Goal: Task Accomplishment & Management: Manage account settings

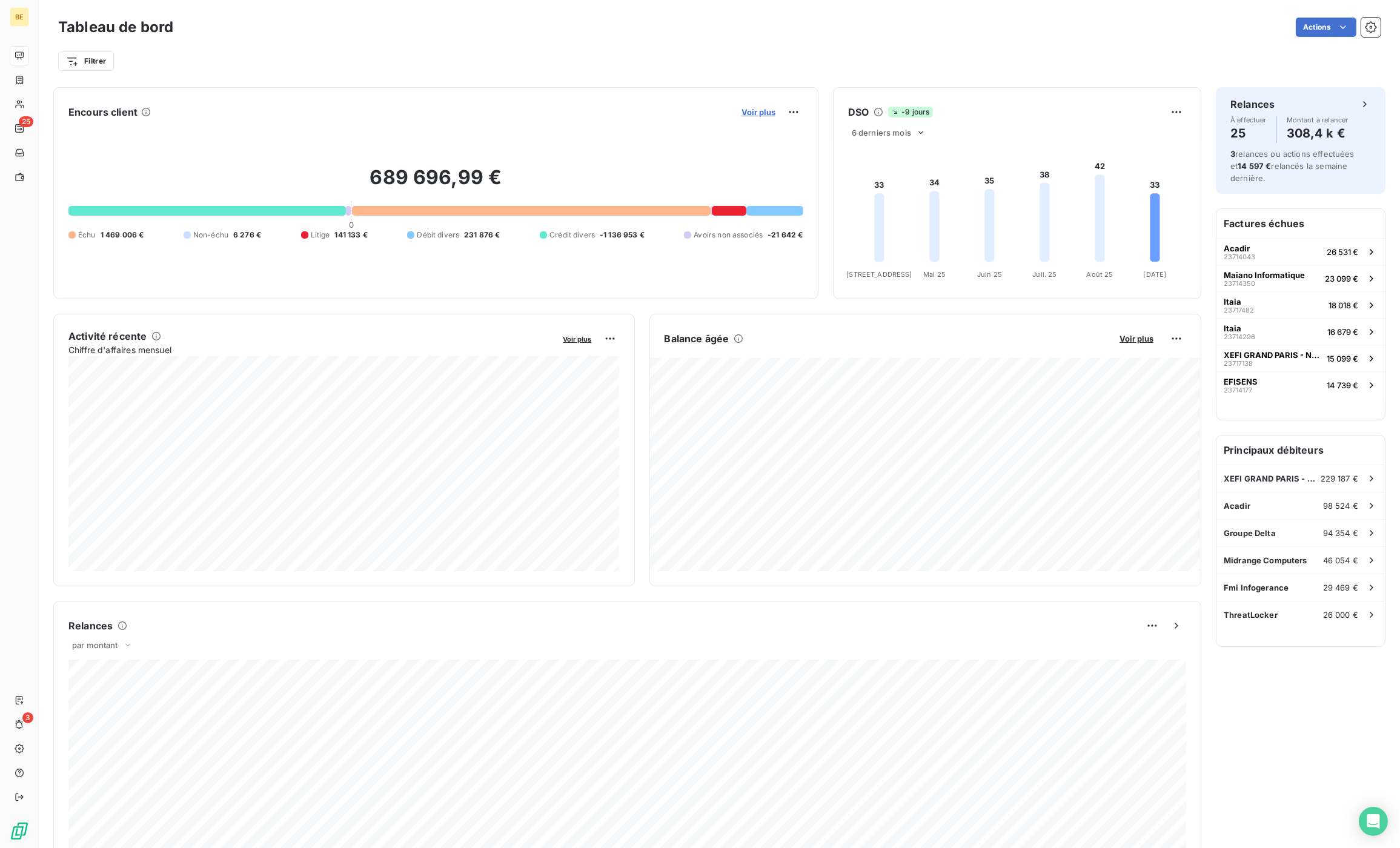
click at [768, 116] on span "Voir plus" at bounding box center [758, 112] width 34 height 9
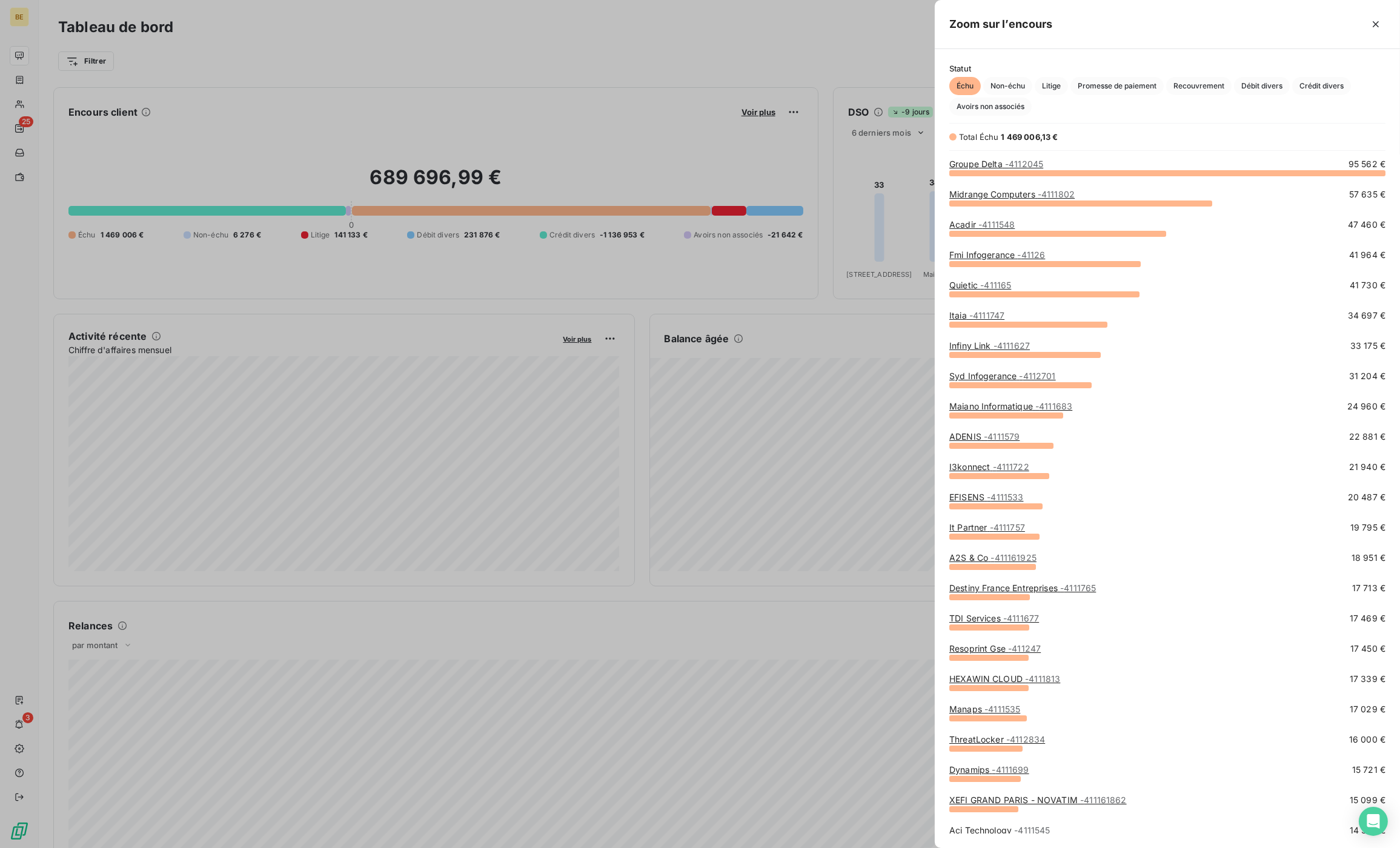
scroll to position [674, 464]
click at [1308, 91] on span "Crédit divers" at bounding box center [1322, 86] width 59 height 18
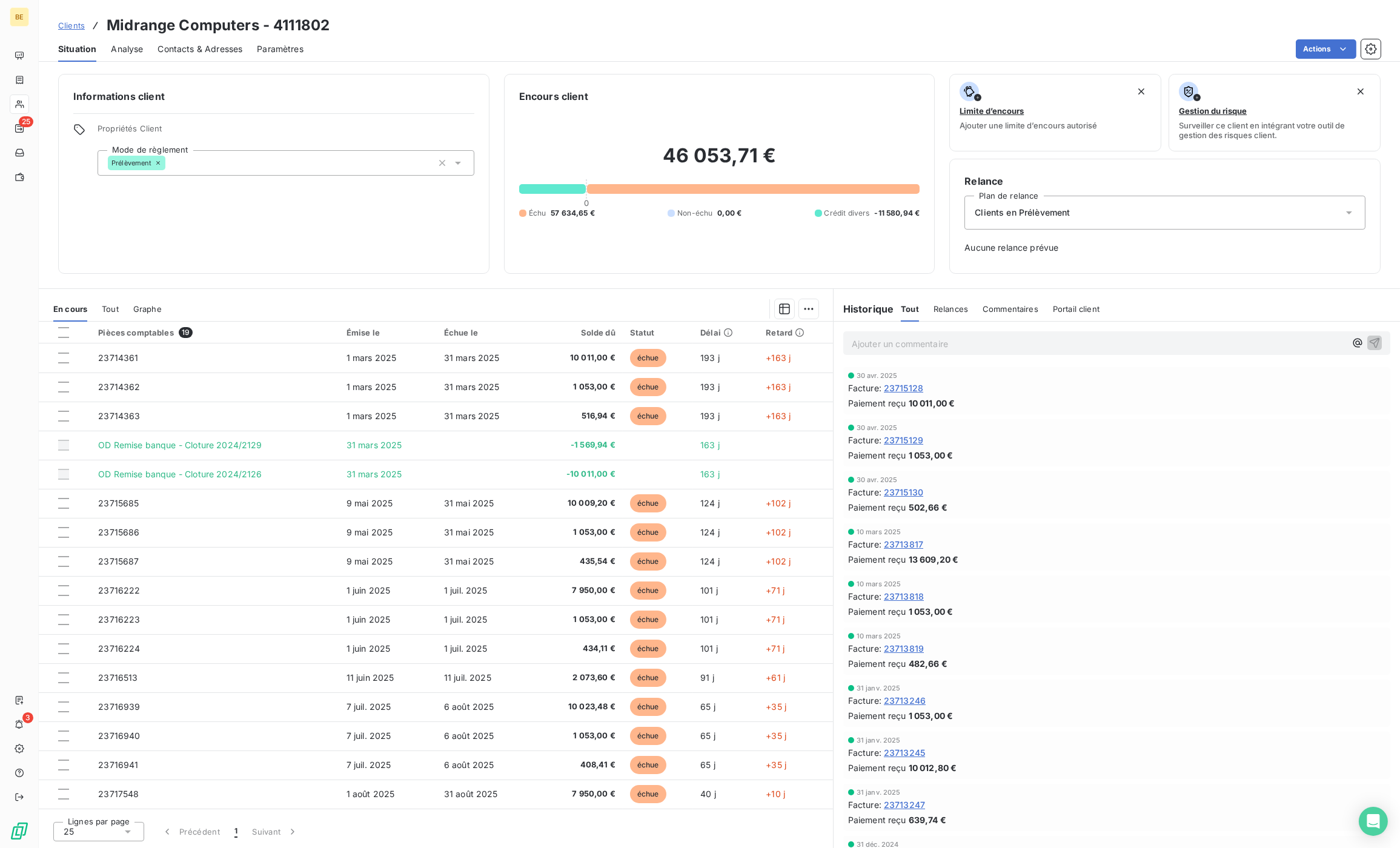
scroll to position [84, 0]
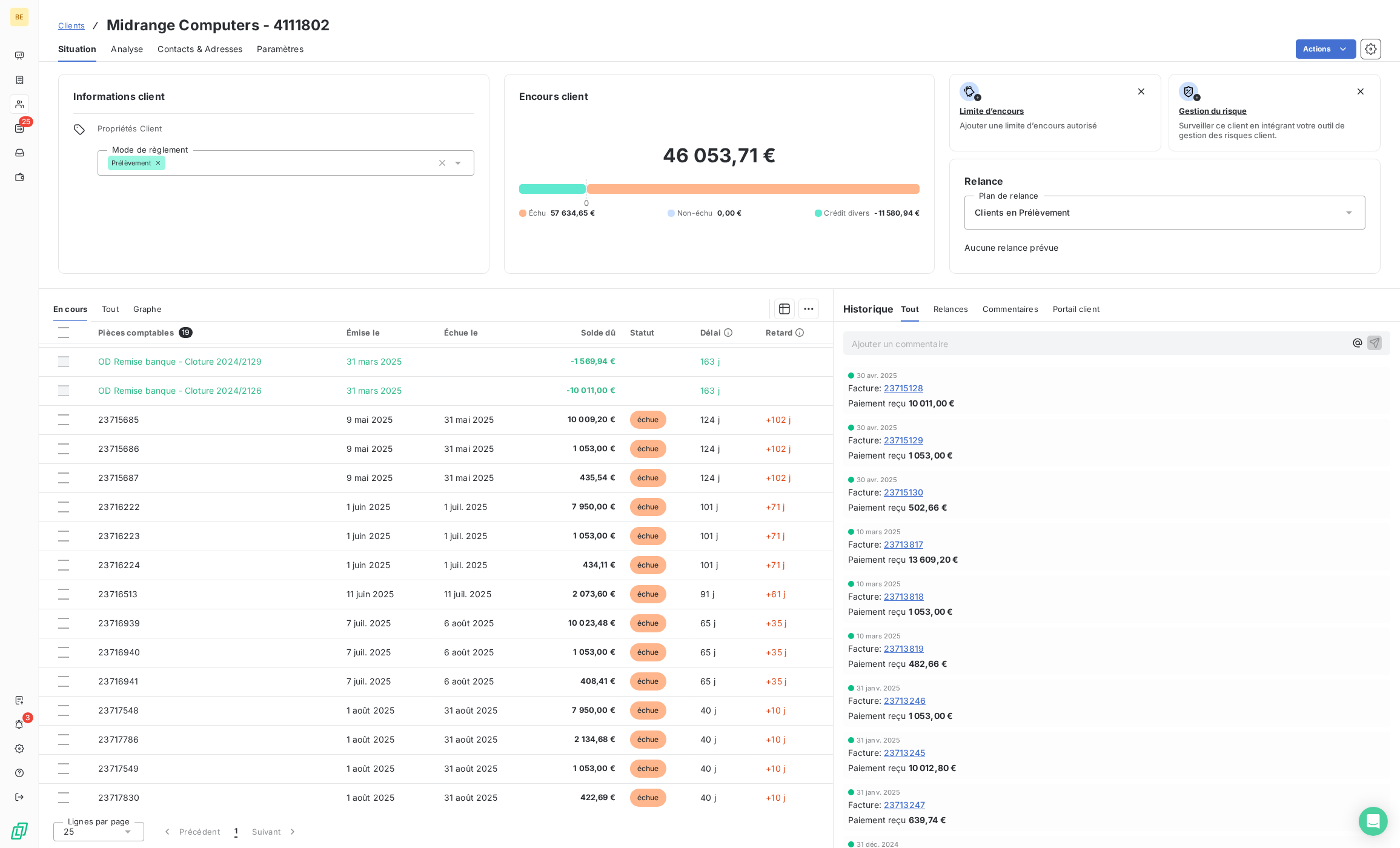
click at [66, 29] on span "Clients" at bounding box center [71, 25] width 26 height 9
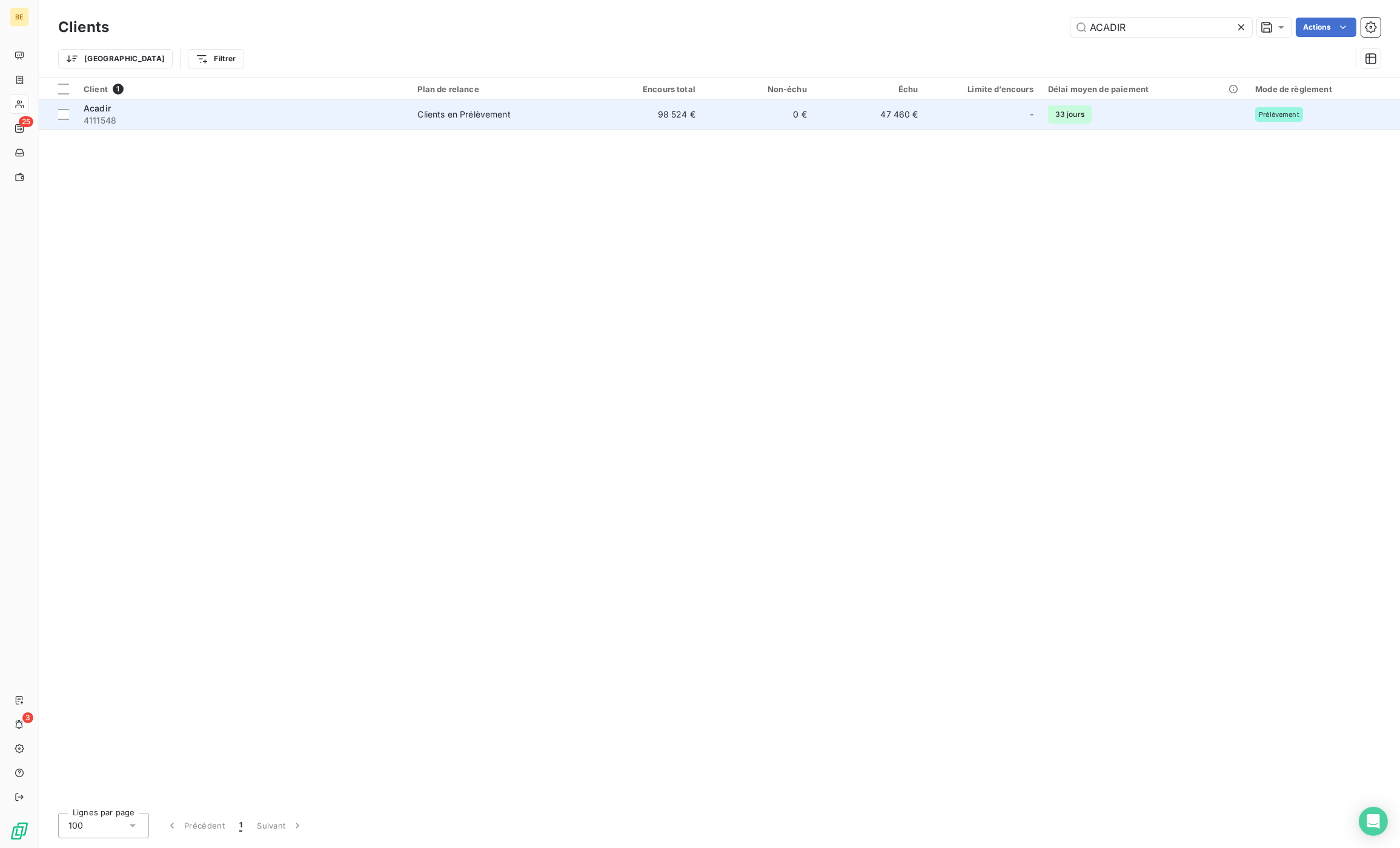
type input "ACADIR"
click at [201, 116] on span "4111548" at bounding box center [243, 120] width 319 height 12
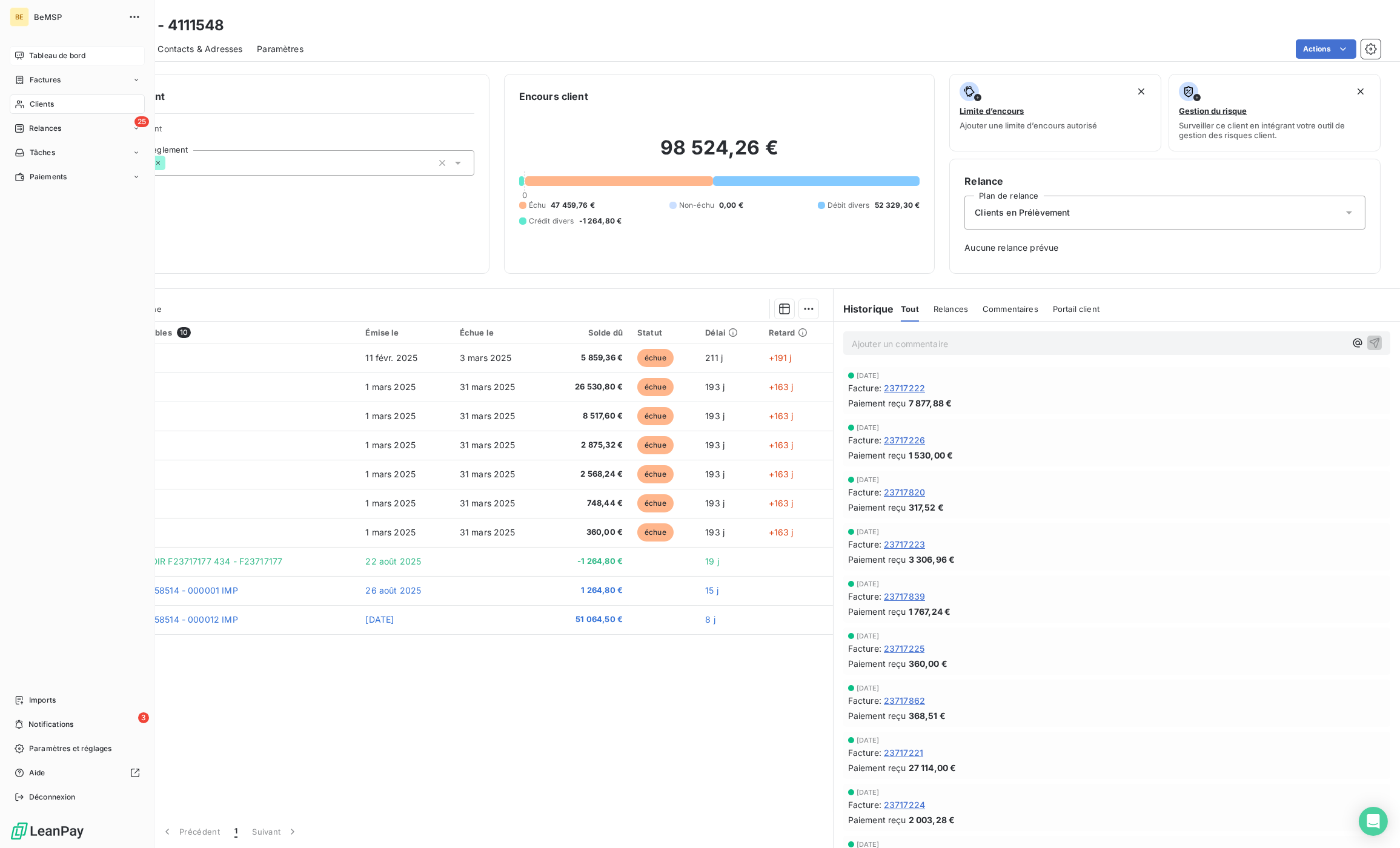
click at [43, 61] on div "Tableau de bord" at bounding box center [77, 55] width 135 height 20
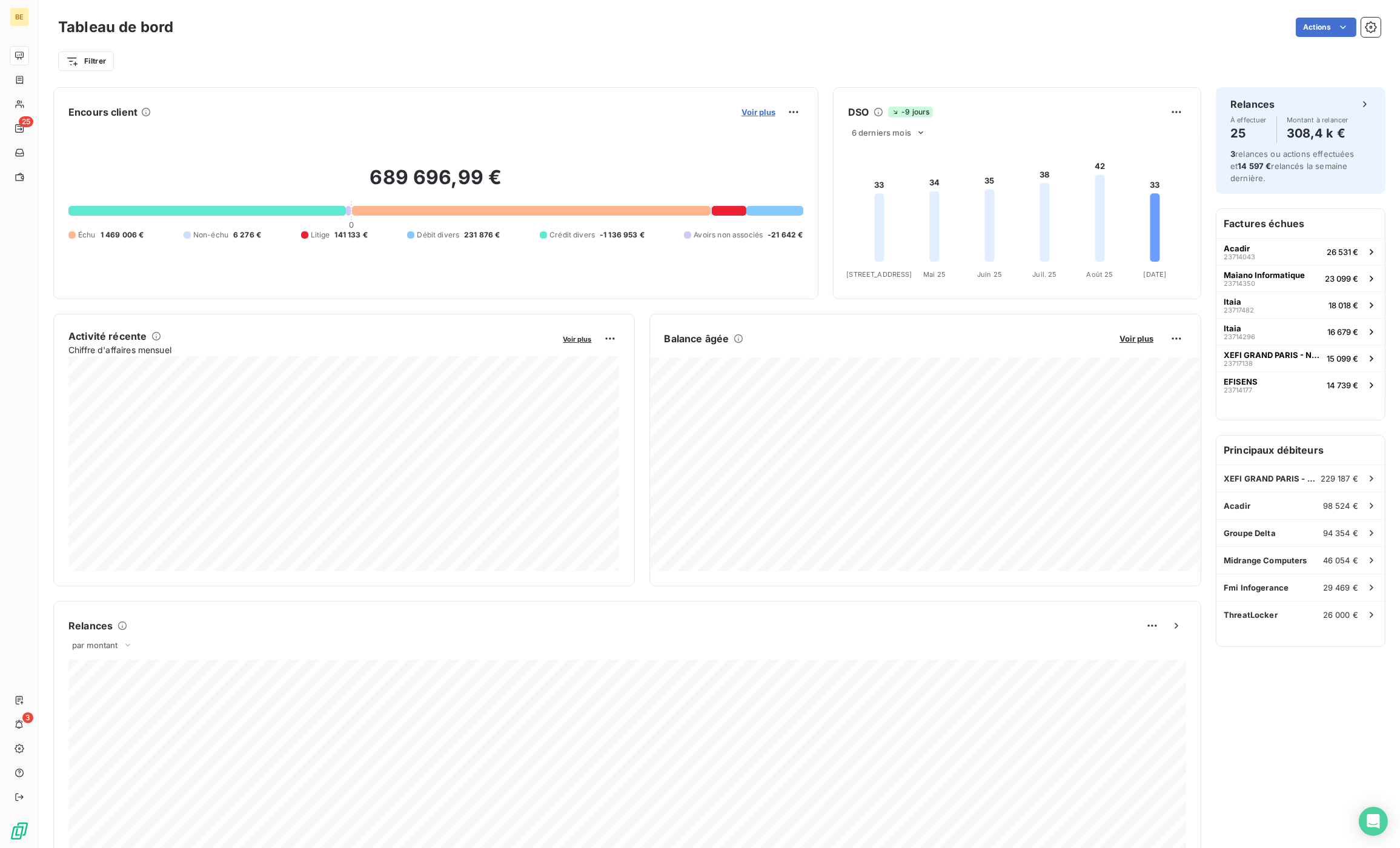
click at [761, 110] on span "Voir plus" at bounding box center [758, 112] width 34 height 9
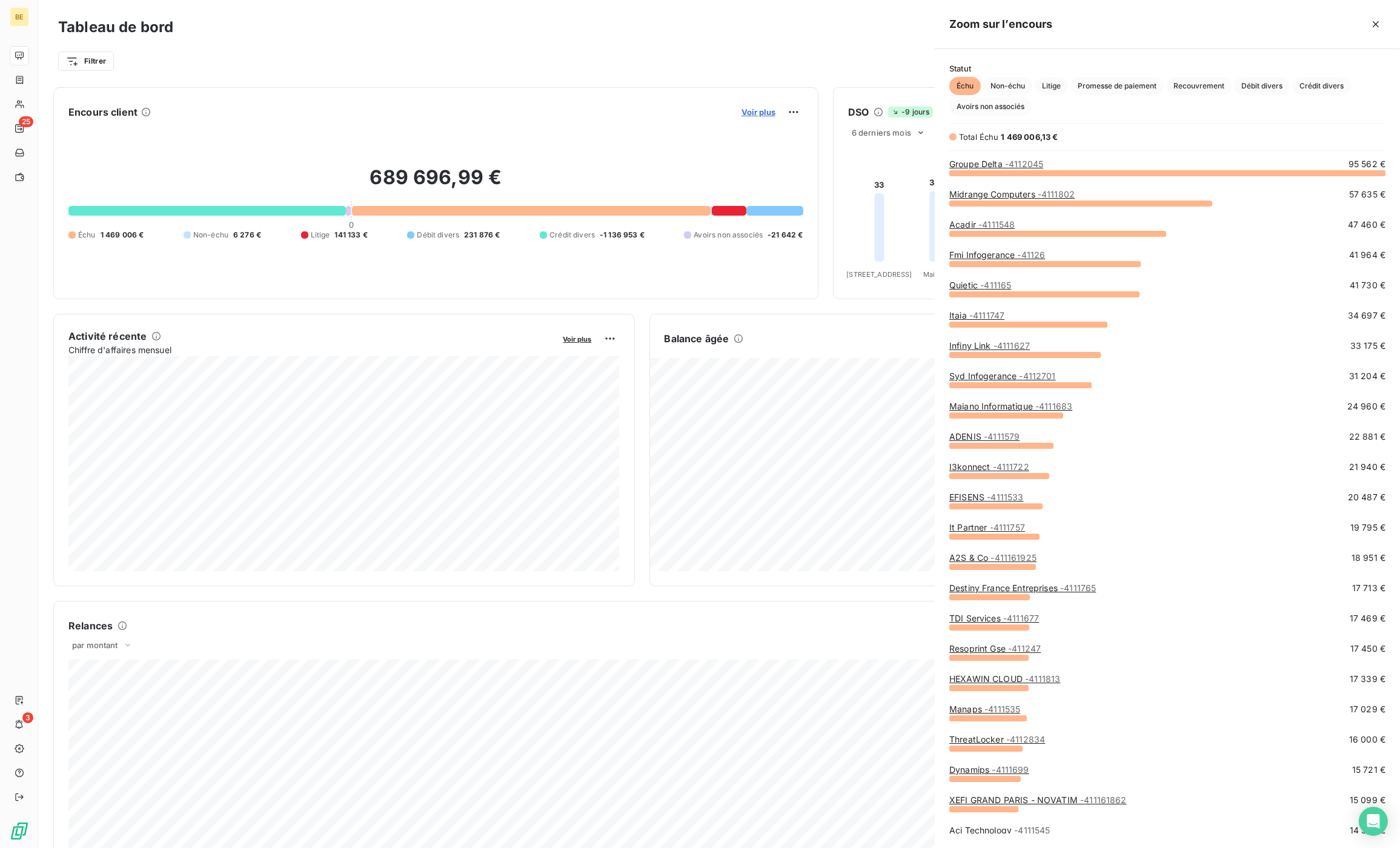
scroll to position [674, 464]
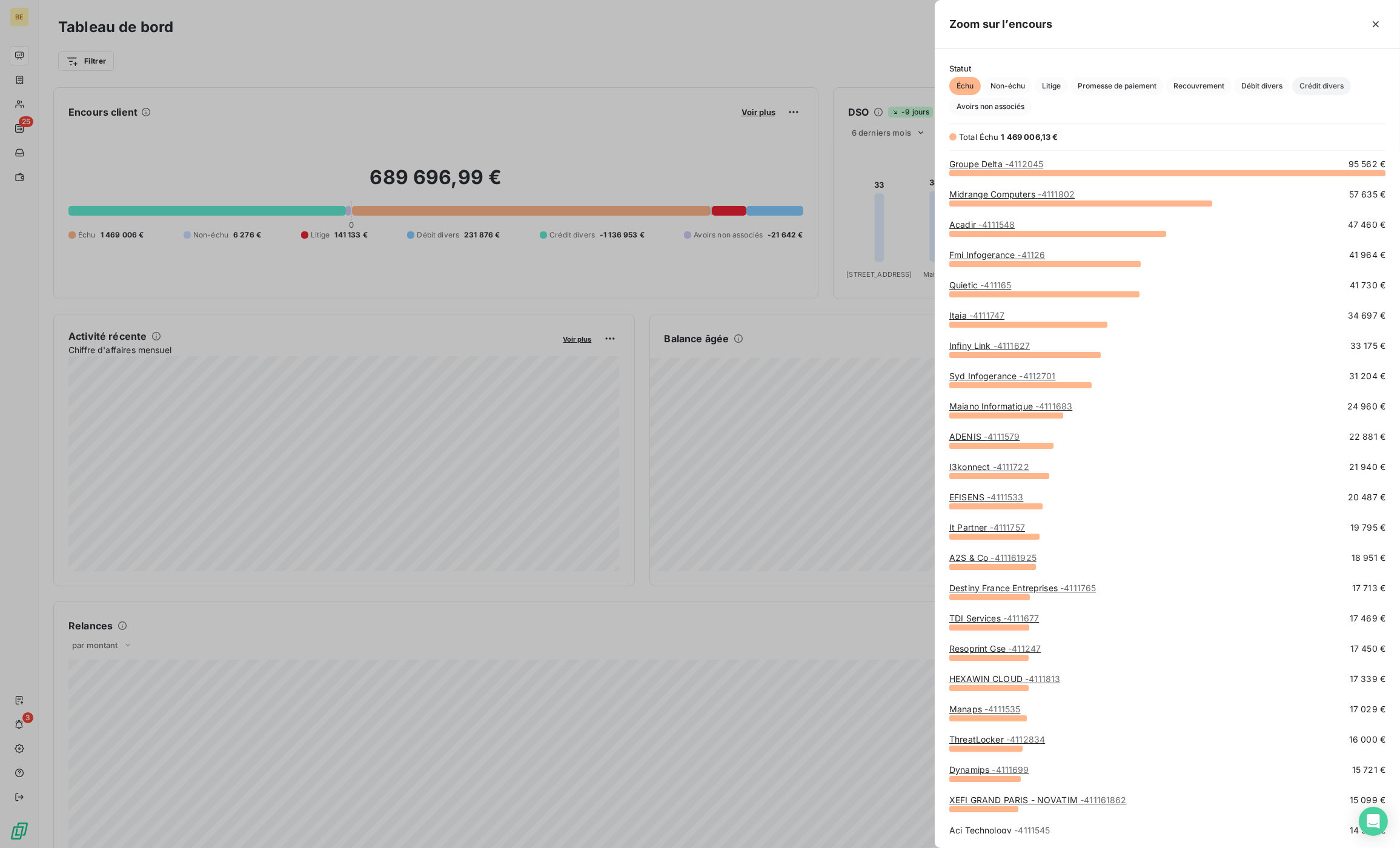
click at [1334, 91] on span "Crédit divers" at bounding box center [1322, 86] width 59 height 18
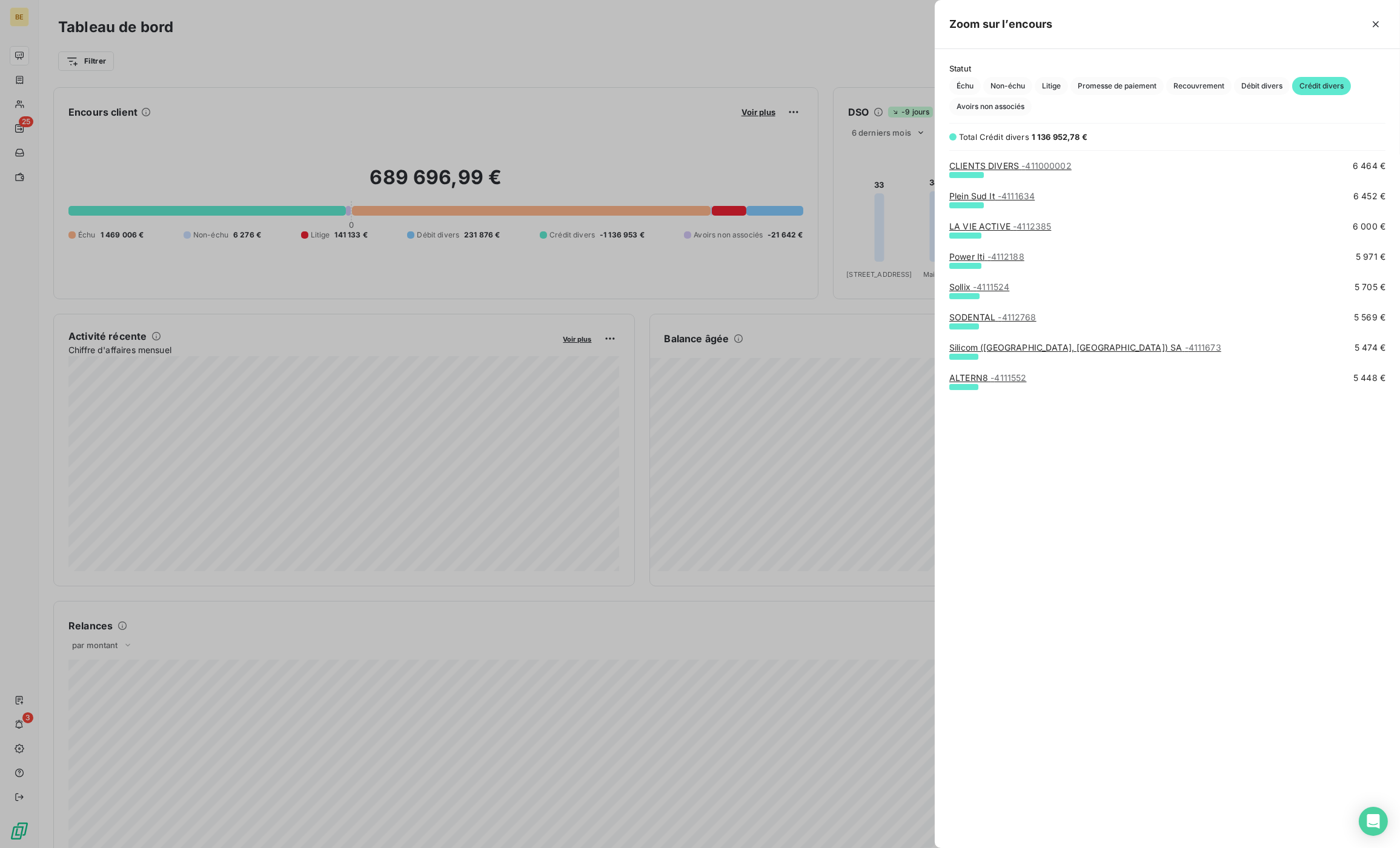
scroll to position [0, 0]
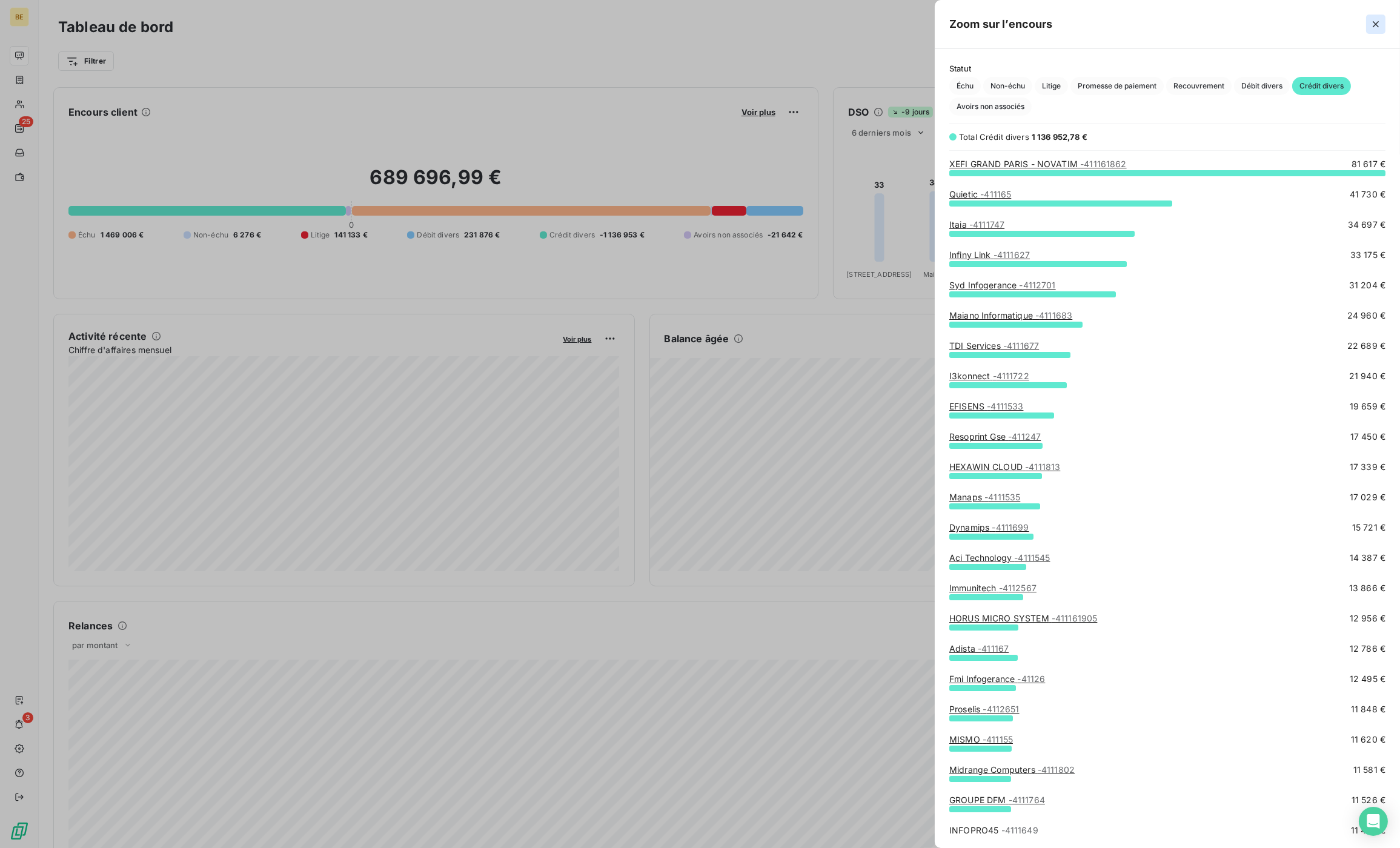
click at [1378, 29] on icon "button" at bounding box center [1376, 24] width 12 height 12
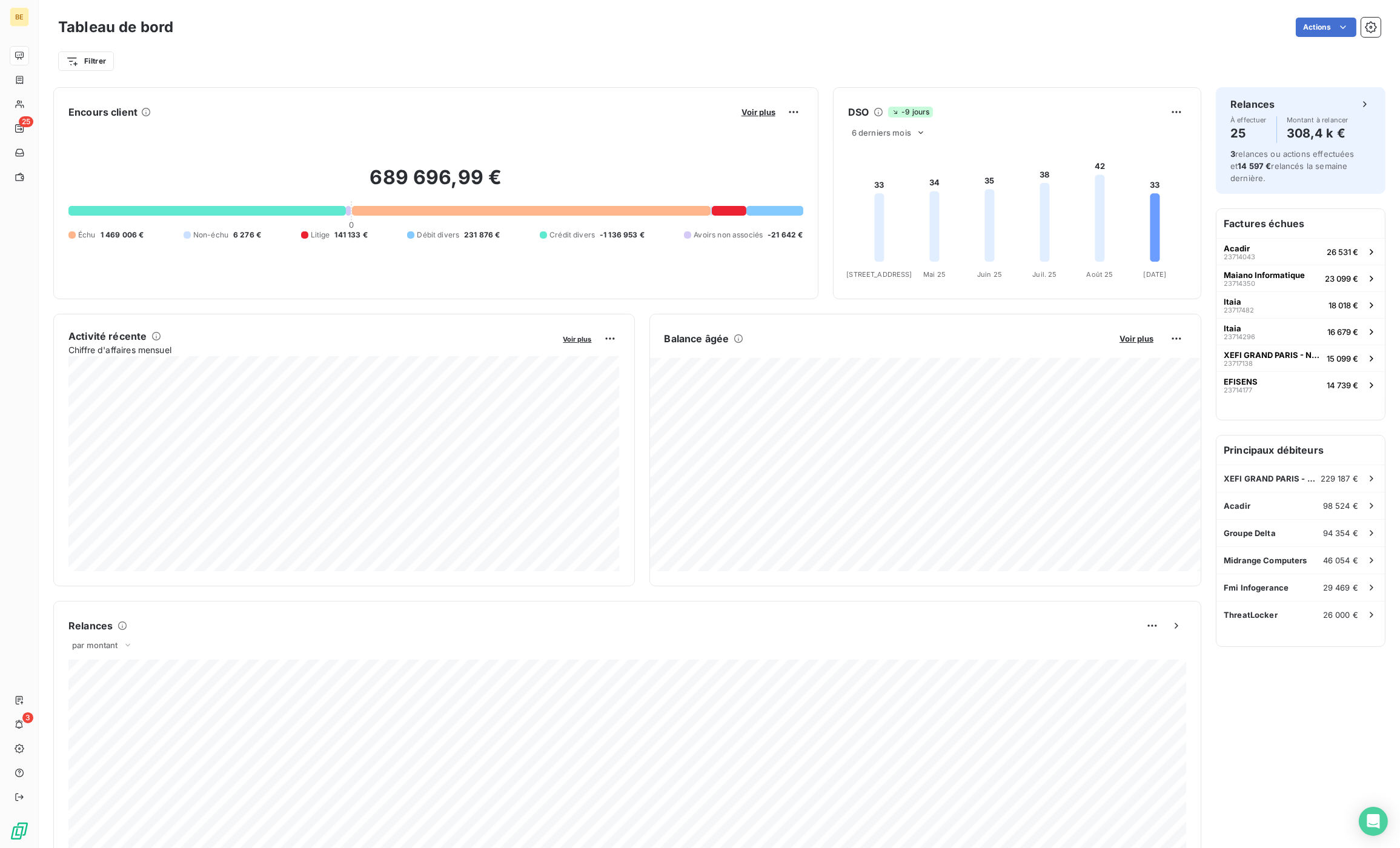
click at [763, 118] on div "Voir plus" at bounding box center [771, 111] width 66 height 20
click at [757, 114] on span "Voir plus" at bounding box center [758, 112] width 34 height 9
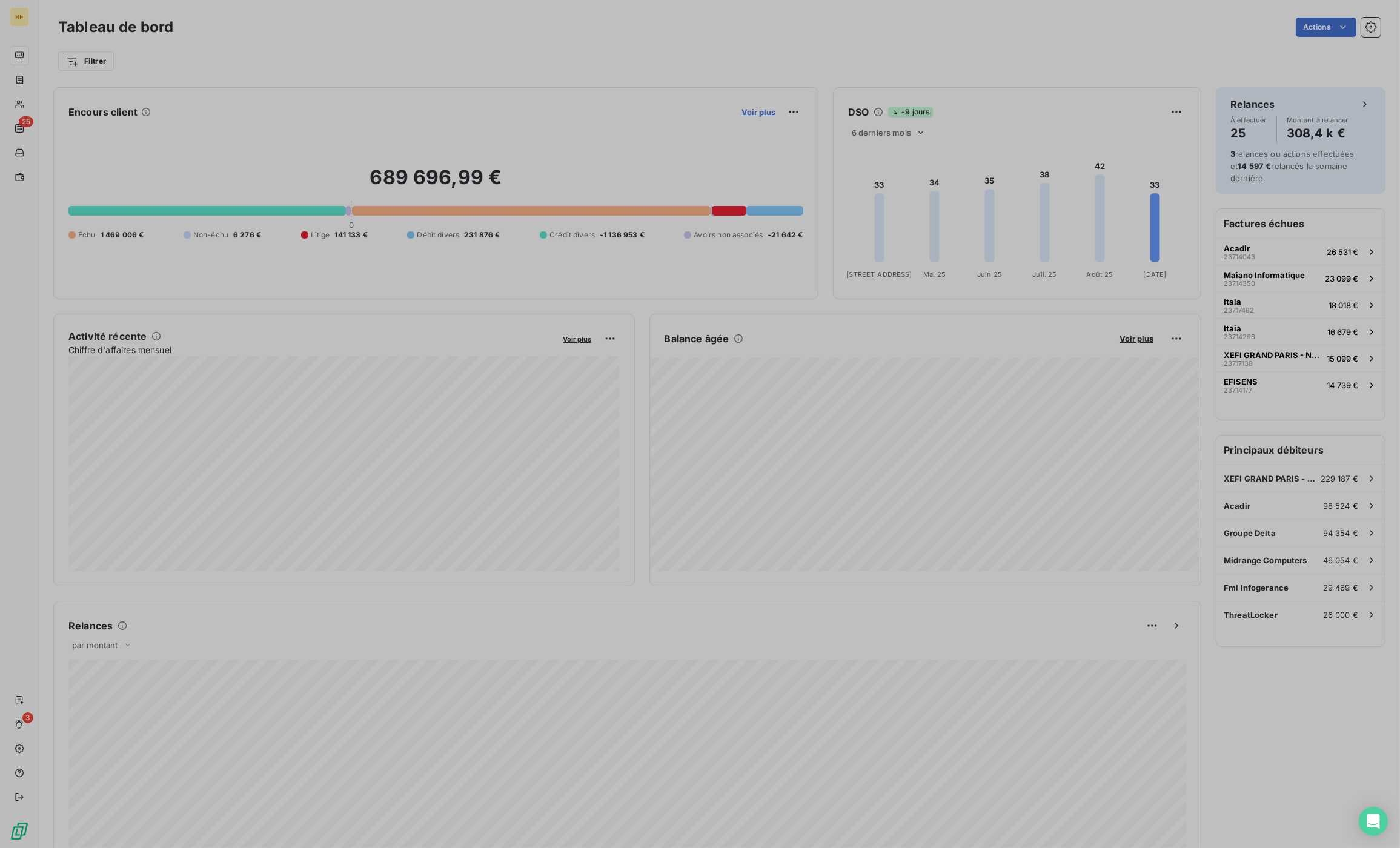
scroll to position [1, 1]
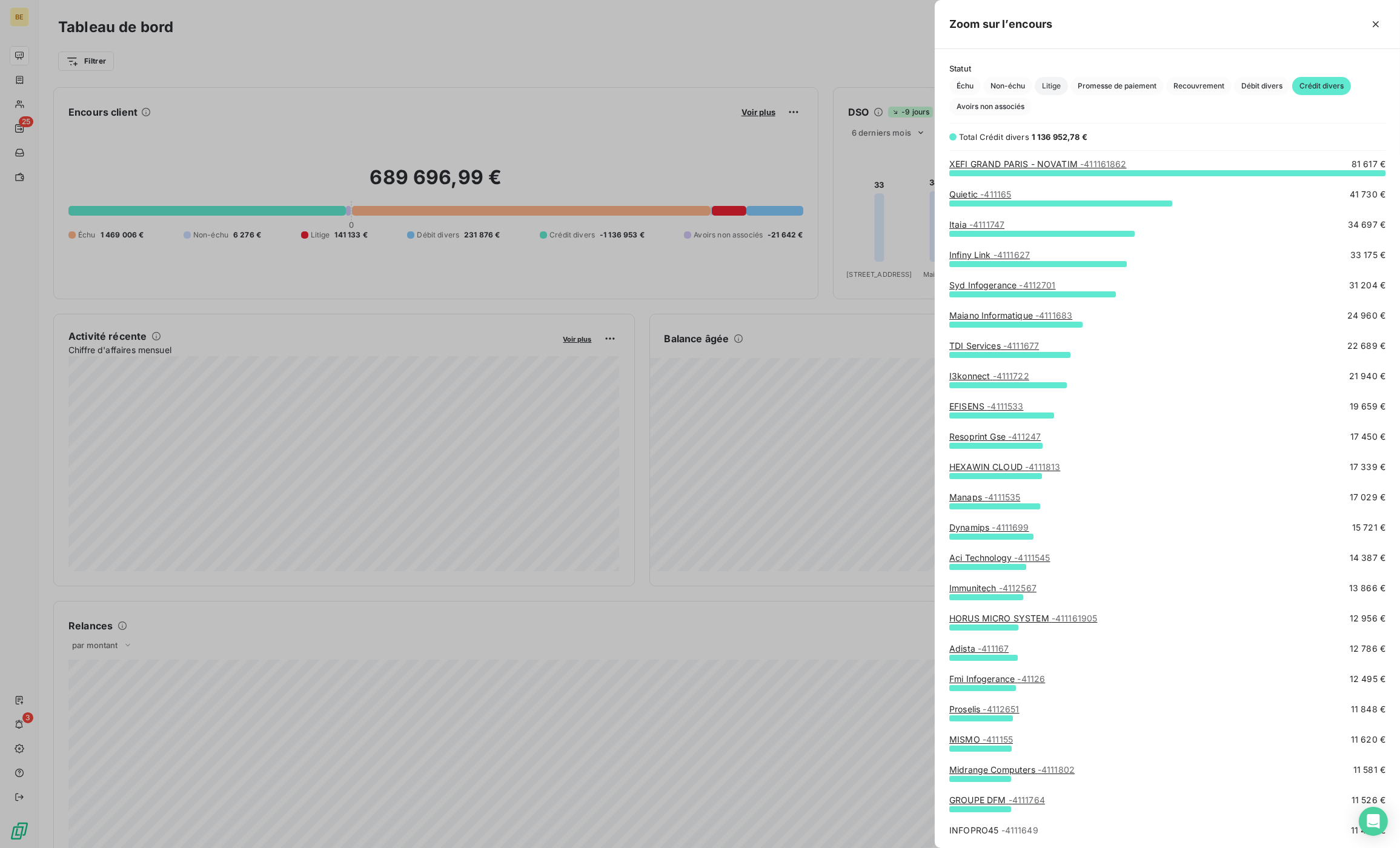
click at [1047, 89] on span "Litige" at bounding box center [1051, 86] width 33 height 18
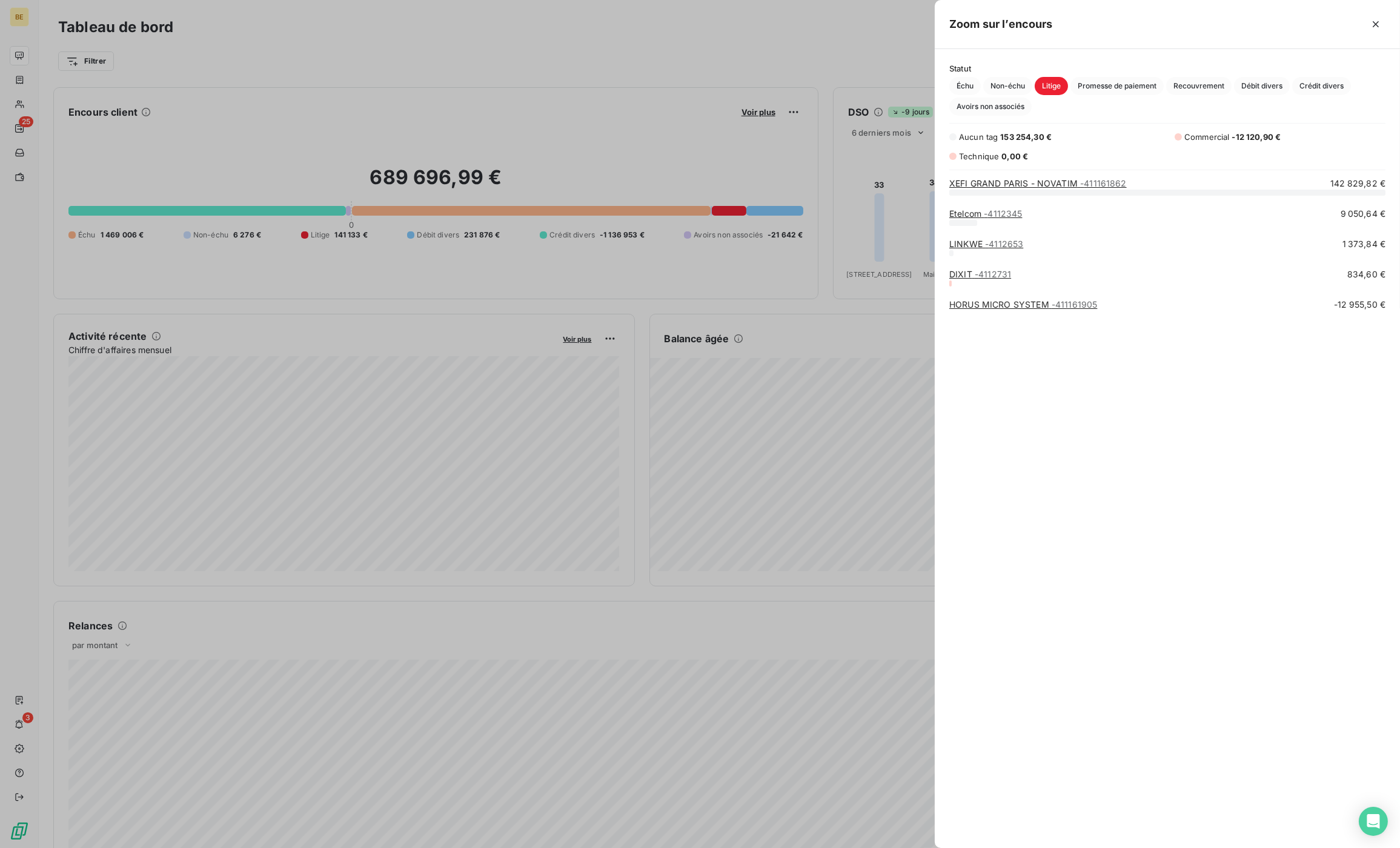
scroll to position [656, 464]
click at [1047, 185] on link "XEFI GRAND PARIS - NOVATIM - 411161862" at bounding box center [1038, 182] width 178 height 10
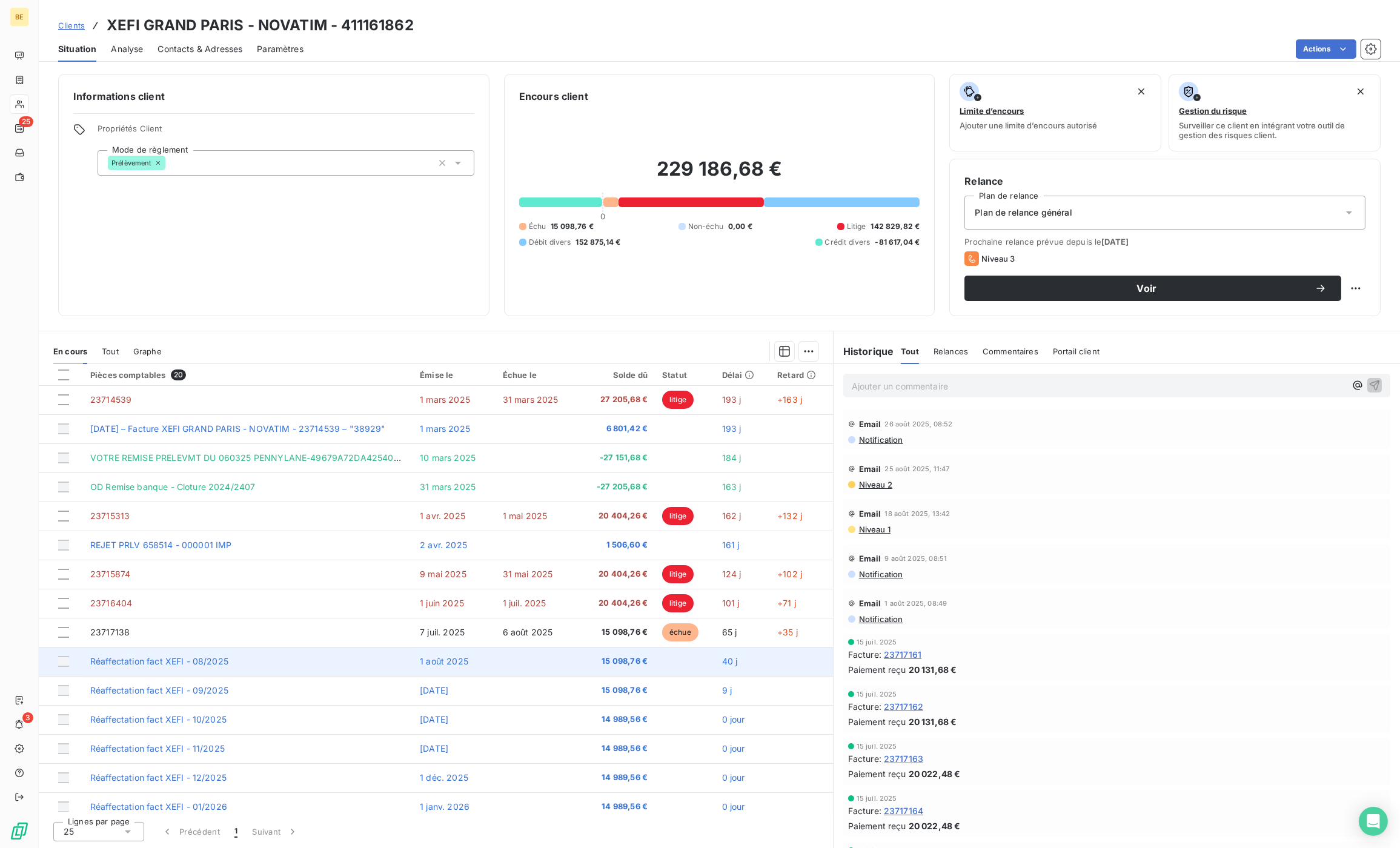
scroll to position [155, 0]
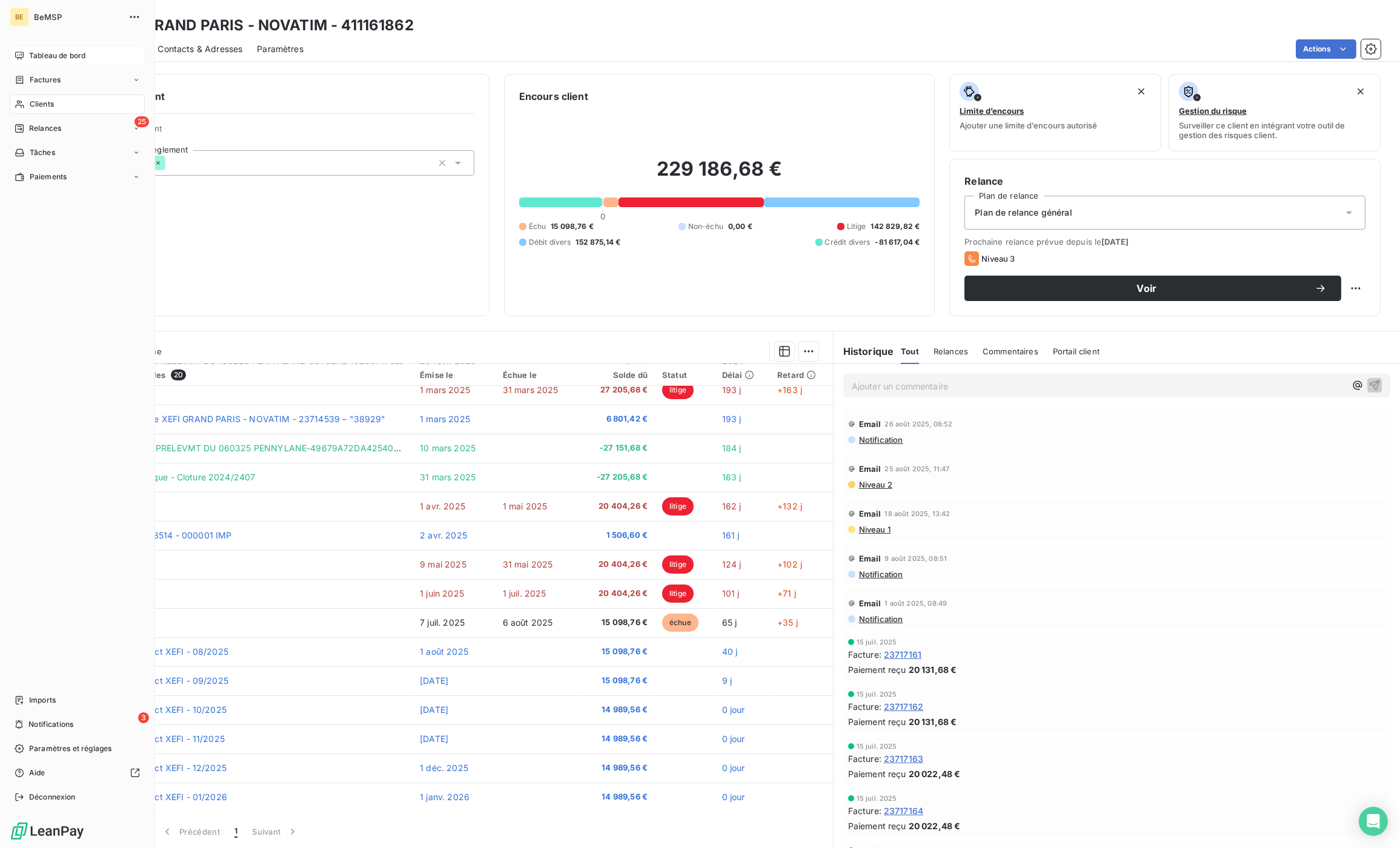
click at [26, 57] on div "Tableau de bord" at bounding box center [77, 55] width 135 height 20
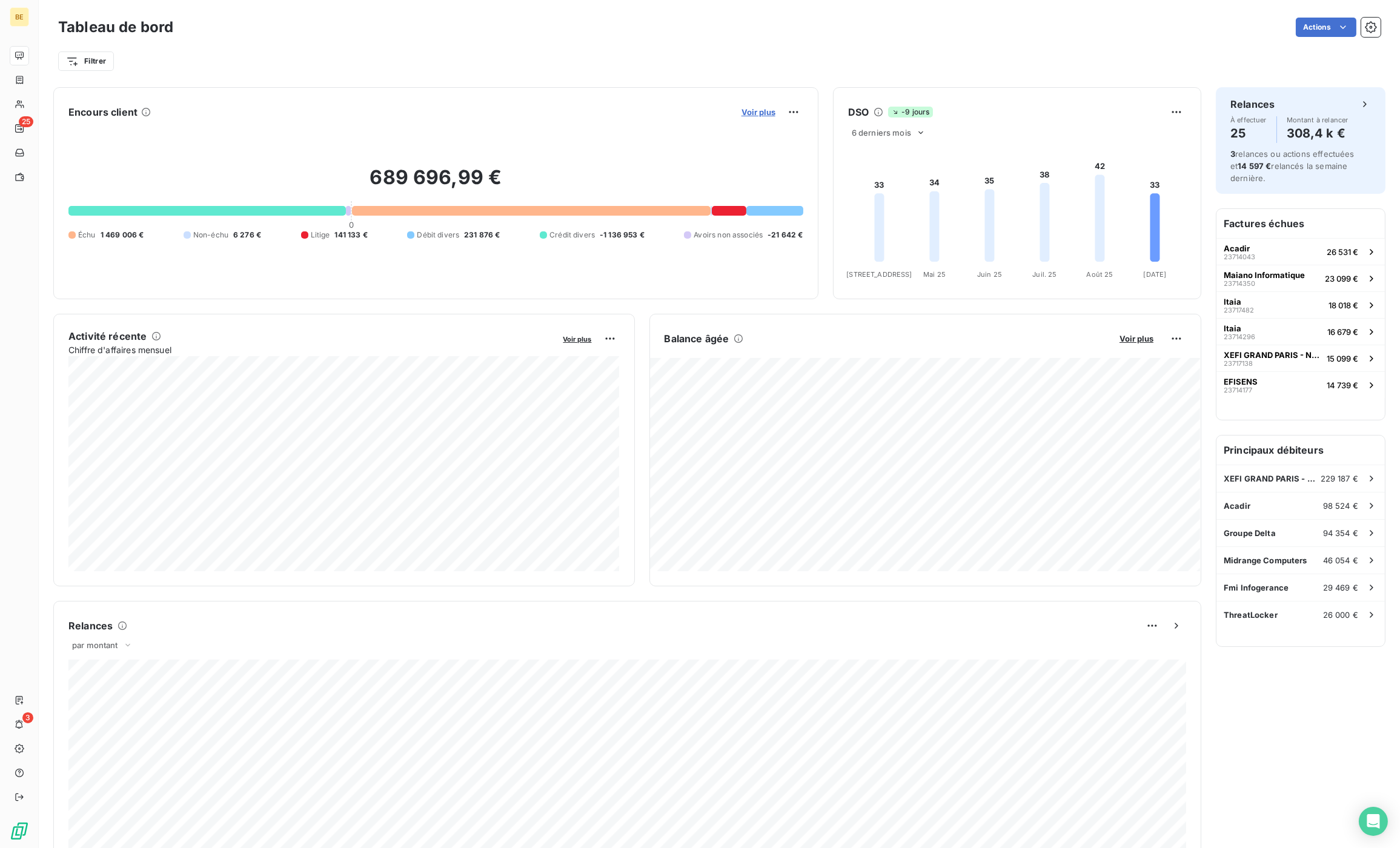
click at [766, 111] on span "Voir plus" at bounding box center [758, 112] width 34 height 9
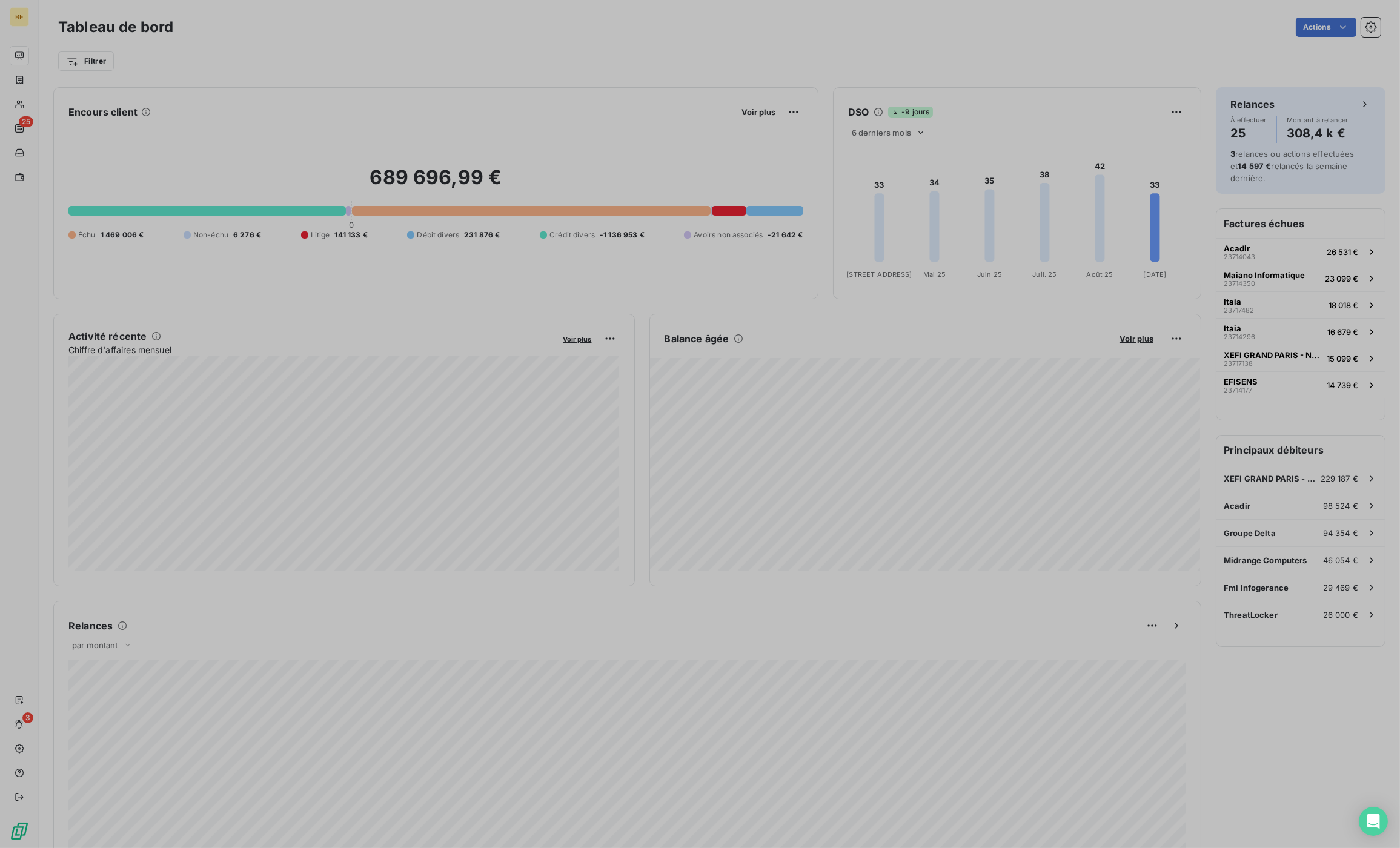
scroll to position [674, 464]
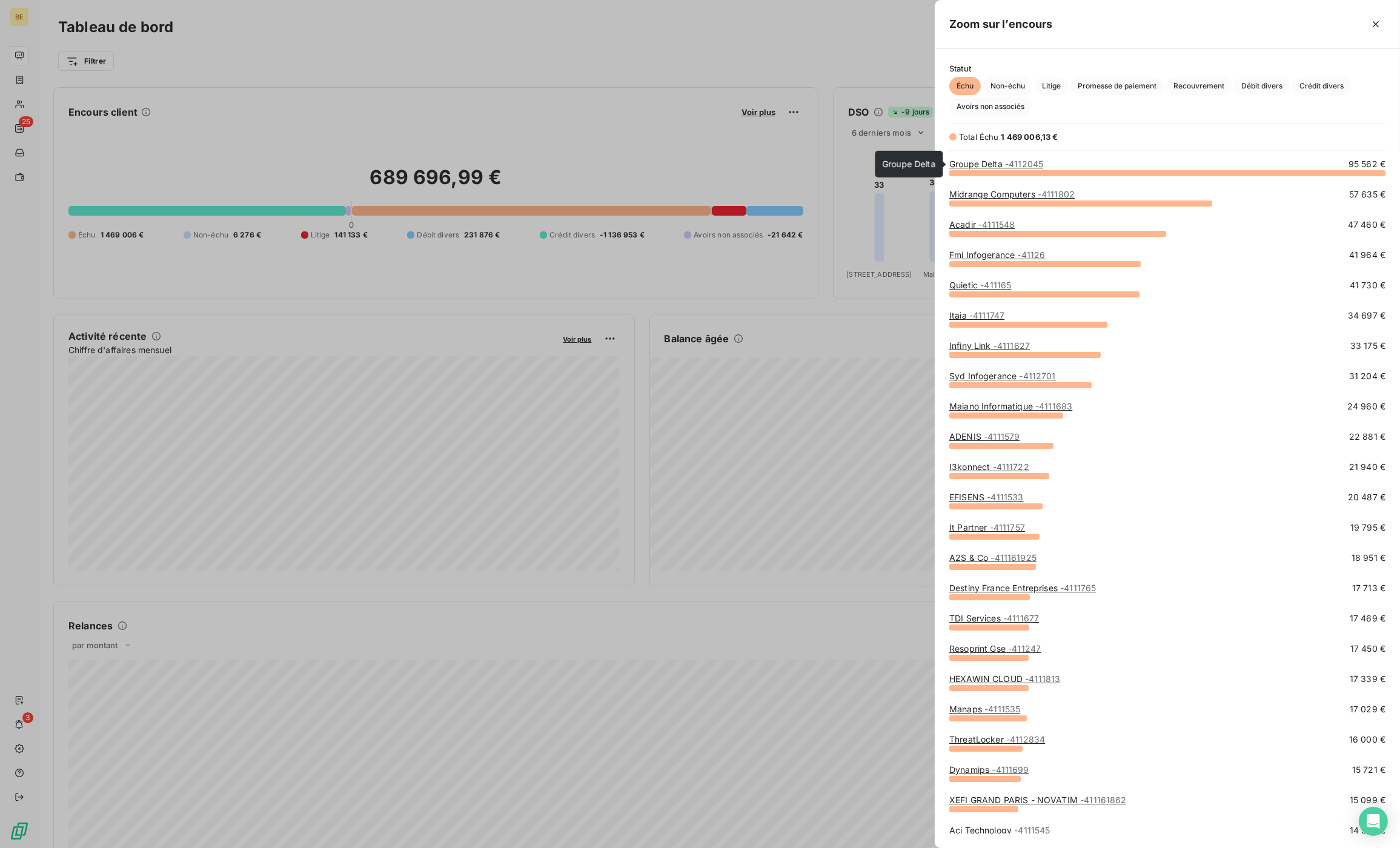
click at [1004, 161] on link "Groupe Delta - 4112045" at bounding box center [996, 164] width 94 height 10
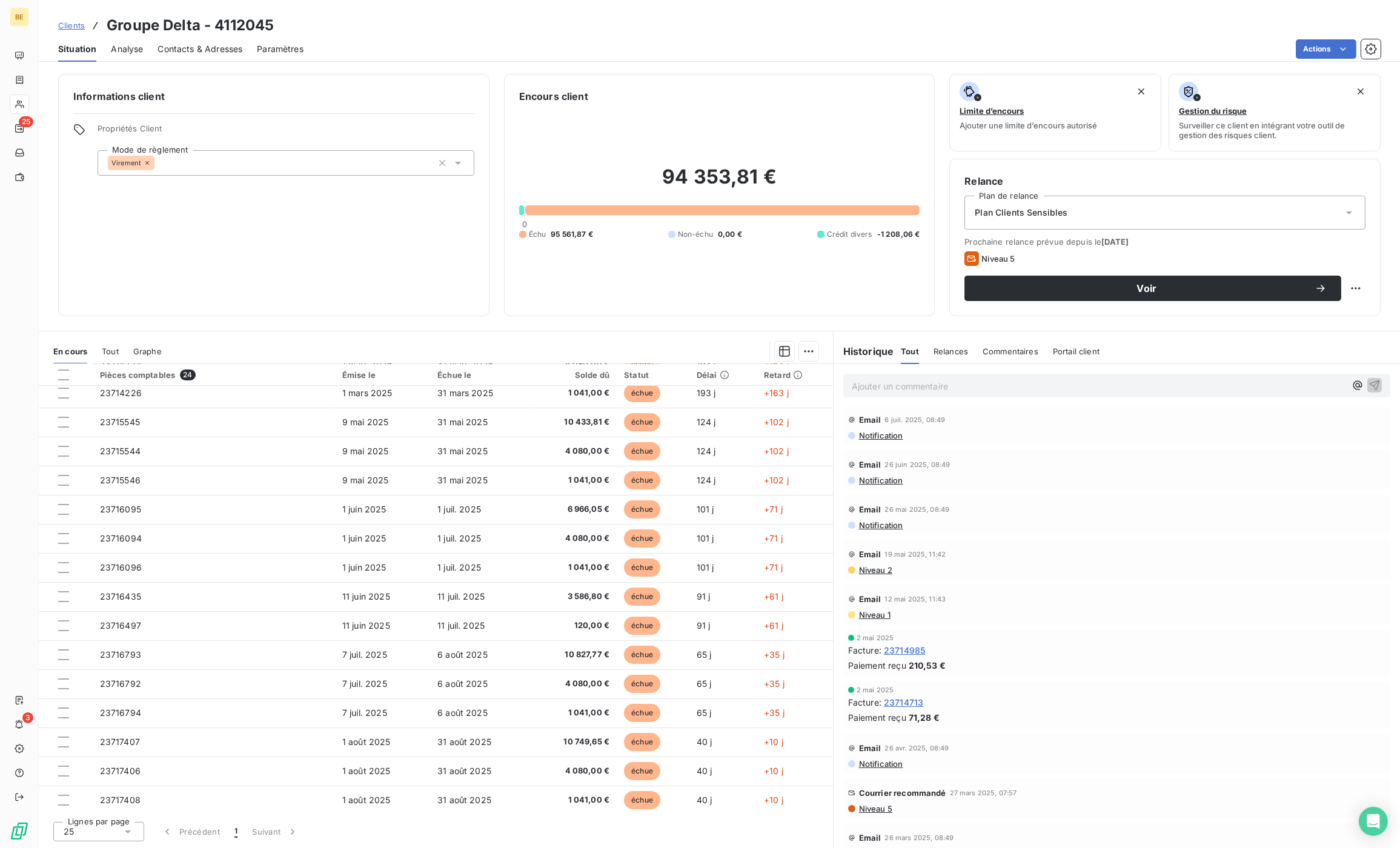
scroll to position [271, 0]
click at [129, 832] on icon at bounding box center [128, 831] width 12 height 12
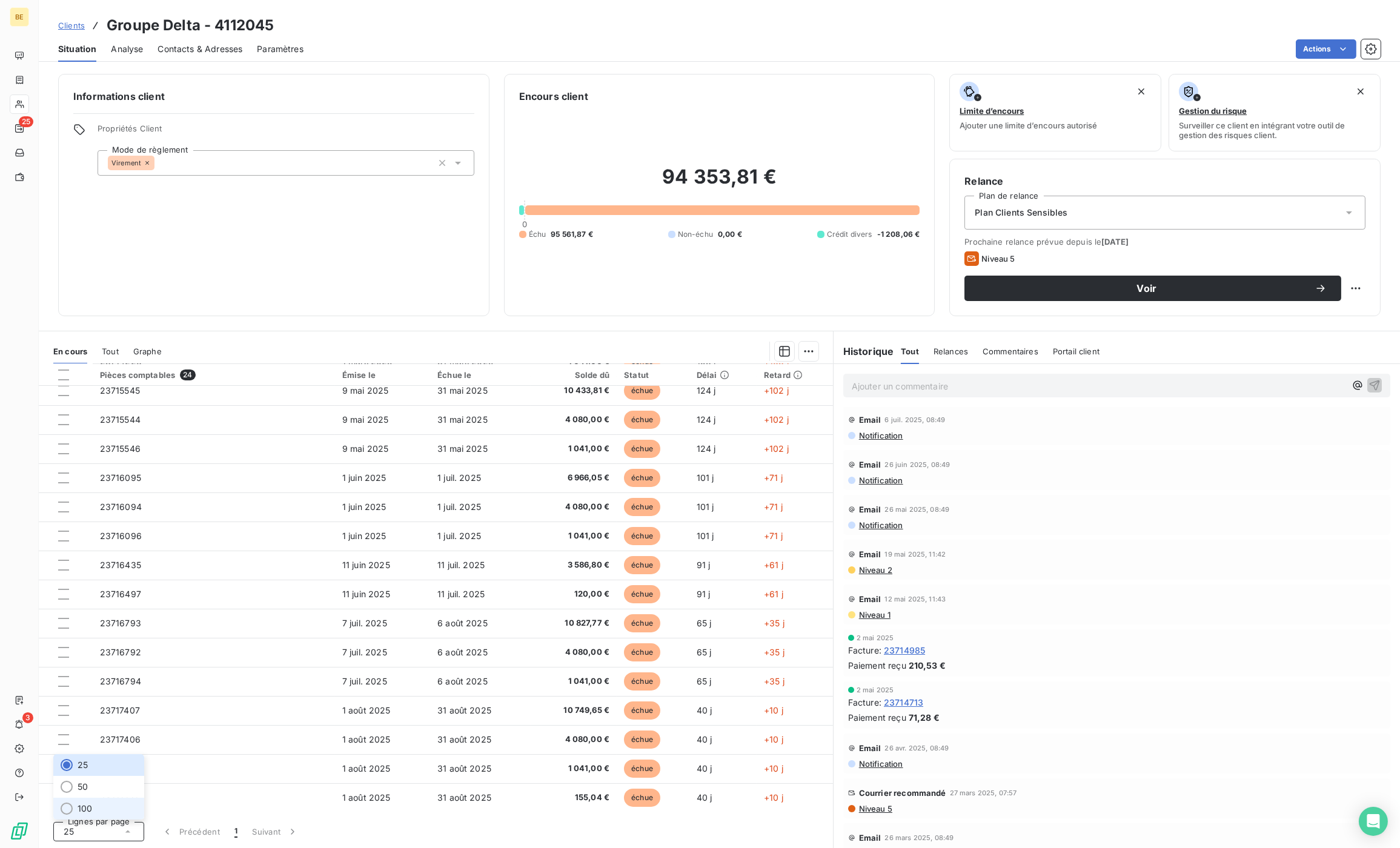
click at [110, 813] on li "100" at bounding box center [99, 808] width 91 height 22
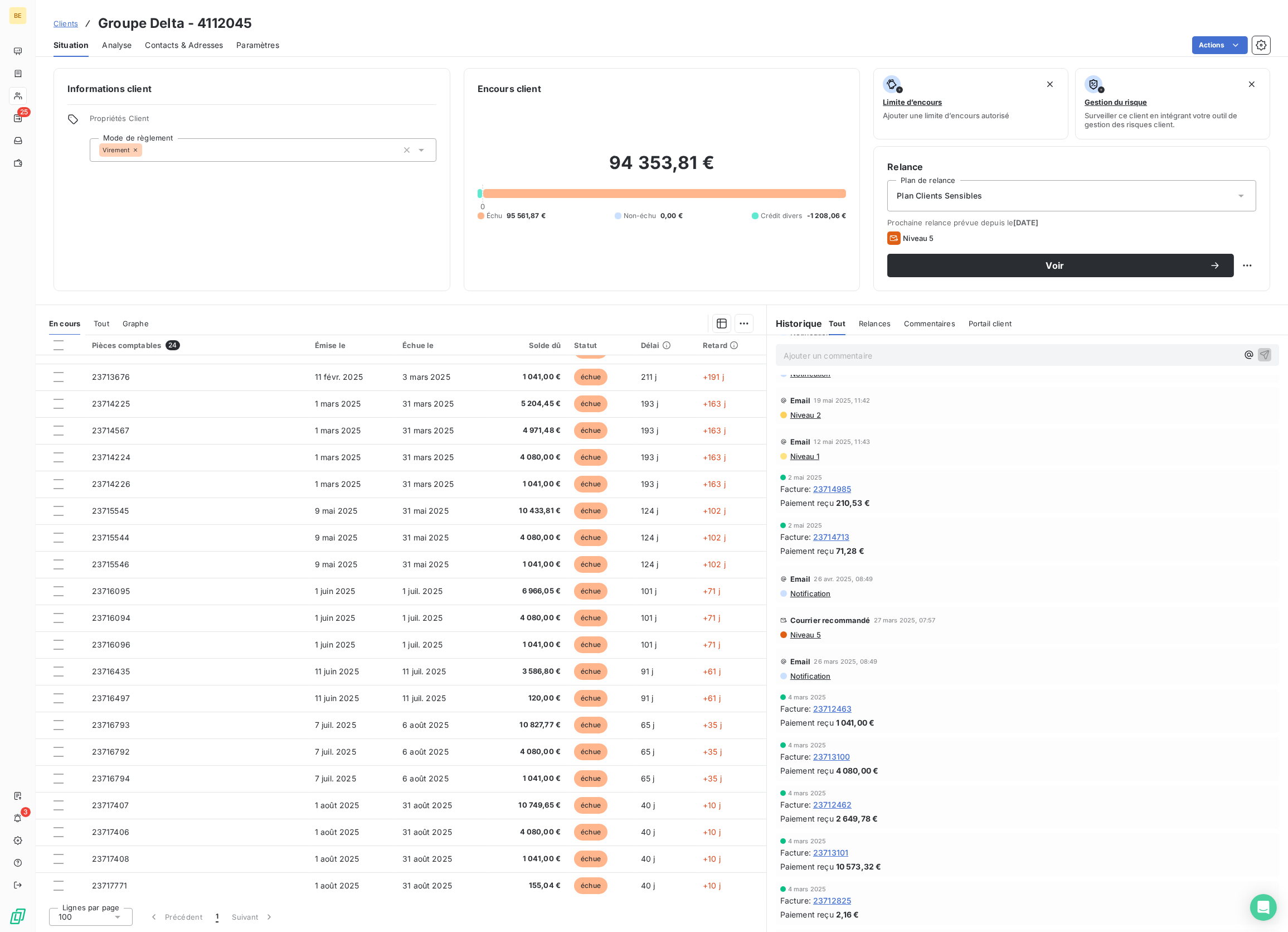
scroll to position [0, 0]
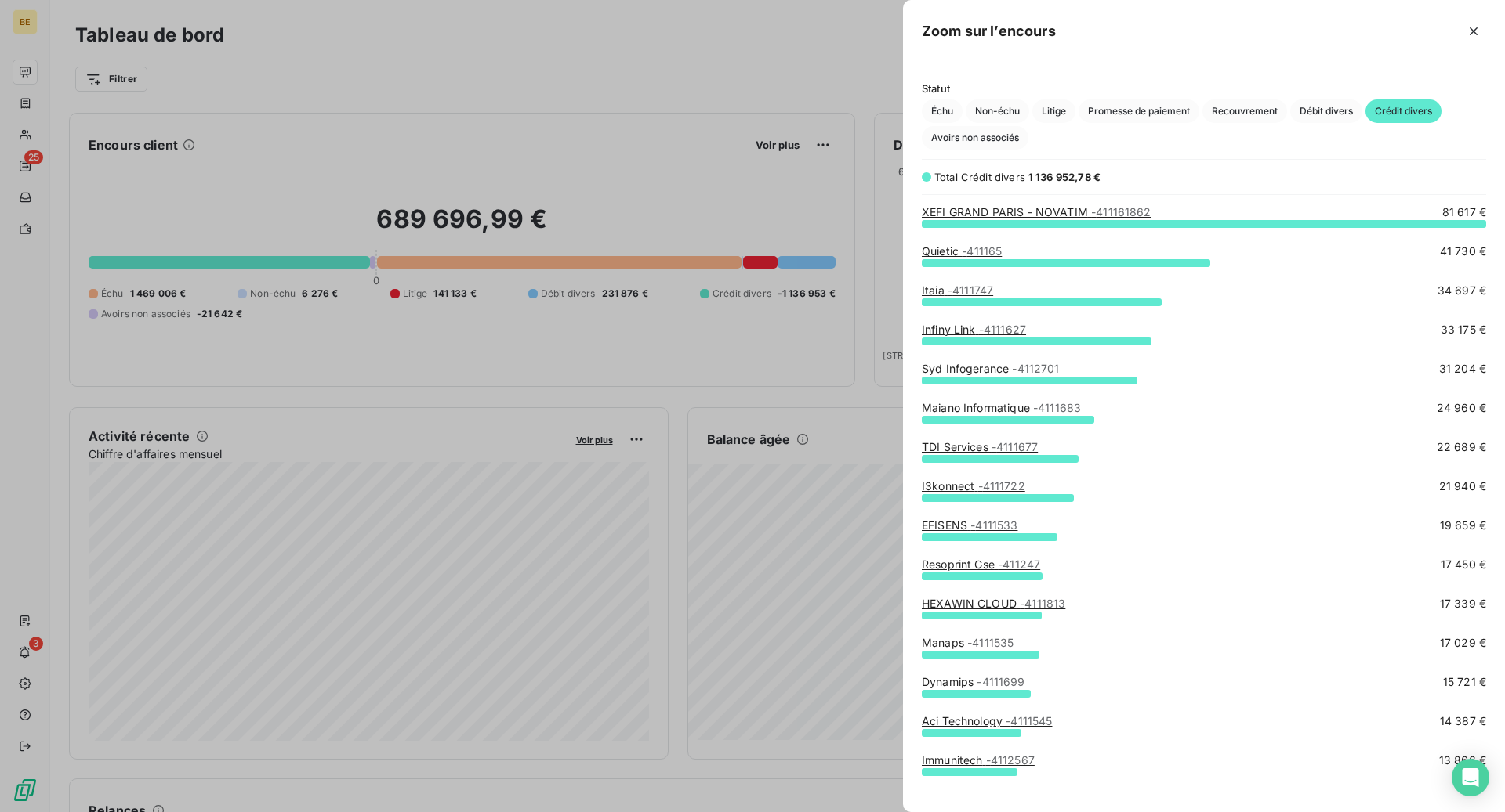
scroll to position [589, 602]
